Goal: Answer question/provide support

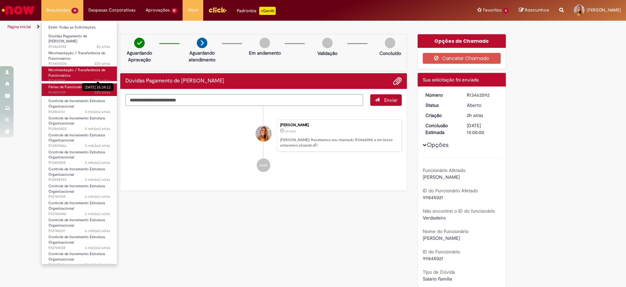
click at [94, 82] on ul "Exibir Todas as Solicitações Dúvidas Pagamento de Salário 2h atrás 2 horas atrá…" at bounding box center [79, 142] width 76 height 244
click at [90, 90] on span "22h atrás 22 horas atrás [DATE] 16:22:44 R13459109" at bounding box center [79, 92] width 62 height 5
click at [62, 90] on span "22h atrás 22 horas atrás R13459109" at bounding box center [79, 92] width 62 height 5
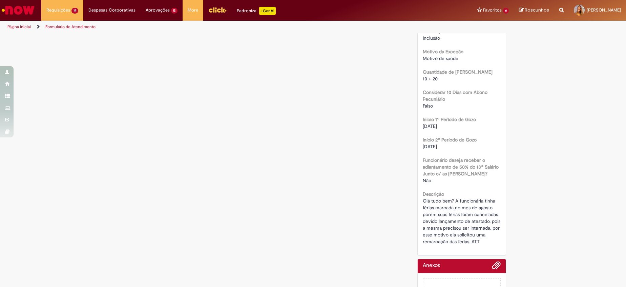
scroll to position [289, 0]
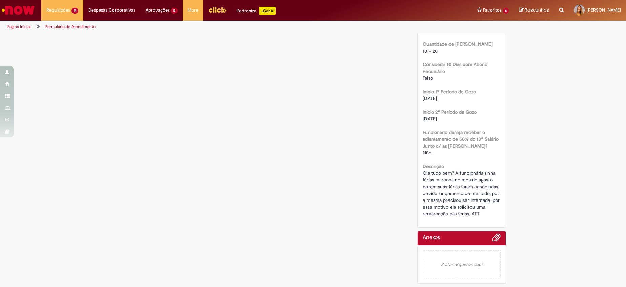
click at [445, 182] on span "Olá tudo bem? A funcionária tinha férias marcada no mes de agosto porem suas fé…" at bounding box center [462, 193] width 79 height 47
drag, startPoint x: 445, startPoint y: 182, endPoint x: 516, endPoint y: 205, distance: 74.4
click at [516, 205] on div "Verificar Código de Barras Aguardando Aprovação Aguardando atendimento Em andam…" at bounding box center [313, 19] width 626 height 534
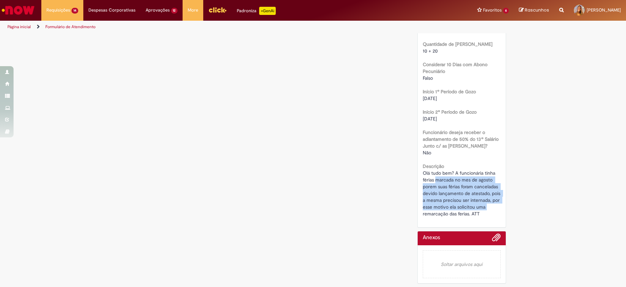
drag, startPoint x: 516, startPoint y: 205, endPoint x: 521, endPoint y: 205, distance: 4.7
click at [521, 205] on div "Verificar Código de Barras Aguardando Aprovação Aguardando atendimento Em andam…" at bounding box center [313, 19] width 626 height 534
click at [487, 190] on span "Olá tudo bem? A funcionária tinha férias marcada no mes de agosto porem suas fé…" at bounding box center [462, 193] width 79 height 47
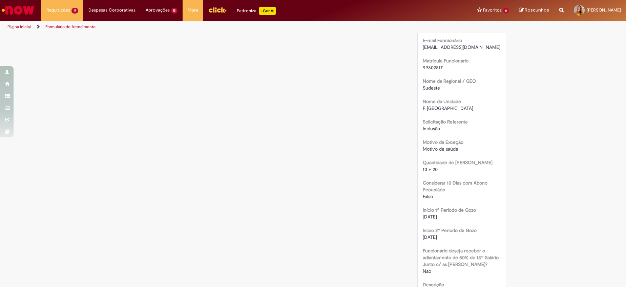
scroll to position [0, 0]
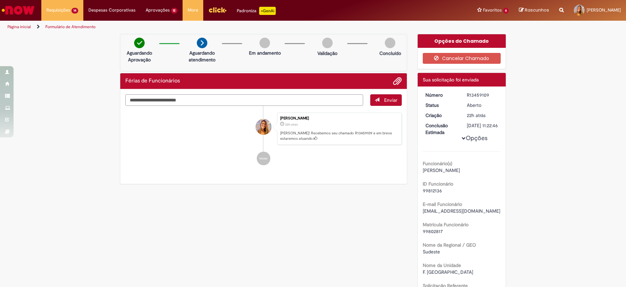
click at [283, 105] on textarea "Digite sua mensagem aqui..." at bounding box center [244, 100] width 238 height 12
type textarea "***"
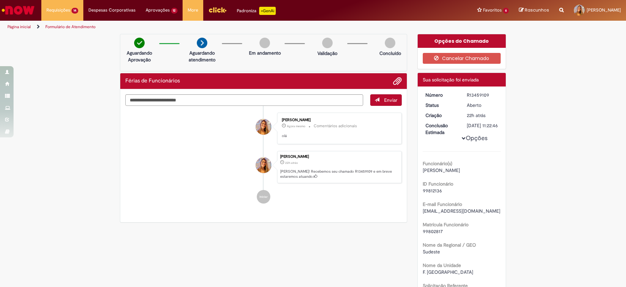
scroll to position [289, 0]
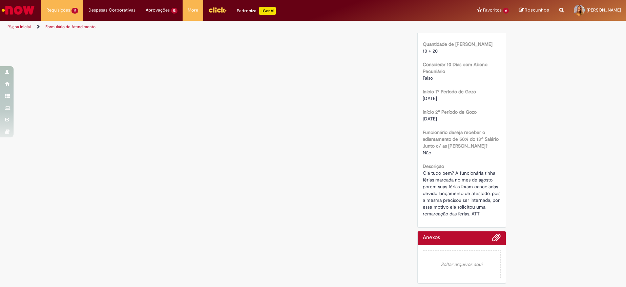
click at [334, 177] on div "Verificar Código de Barras Aguardando Aprovação Aguardando atendimento Em andam…" at bounding box center [313, 19] width 396 height 534
click at [343, 66] on div "Verificar Código de Barras Aguardando Aprovação Aguardando atendimento Em andam…" at bounding box center [313, 19] width 396 height 534
click at [39, 184] on div "Verificar Código de Barras Aguardando Aprovação Aguardando atendimento Em andam…" at bounding box center [313, 19] width 626 height 534
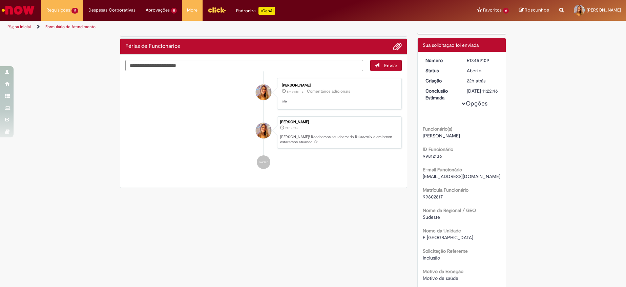
click at [171, 174] on ul "[PERSON_NAME] 8m atrás 8 minutos atrás Comentários adicionais [GEOGRAPHIC_DATA]…" at bounding box center [263, 123] width 276 height 104
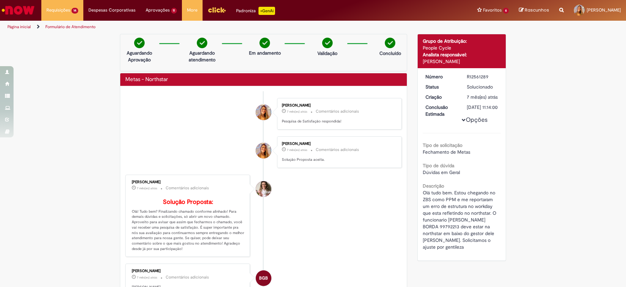
drag, startPoint x: 360, startPoint y: 199, endPoint x: 374, endPoint y: 203, distance: 14.7
click at [361, 200] on li "Amanda Machado Krug 7 mês(es) atrás 7 meses atrás Comentários adicionais Soluçã…" at bounding box center [263, 215] width 276 height 82
drag, startPoint x: 50, startPoint y: 158, endPoint x: 73, endPoint y: 145, distance: 26.7
click at [50, 158] on div "Verificar Código de Barras Aguardando Aprovação Aguardando atendimento Em andam…" at bounding box center [313, 226] width 626 height 385
click at [7, 12] on img "Ir para a Homepage" at bounding box center [18, 10] width 35 height 14
